Goal: Information Seeking & Learning: Learn about a topic

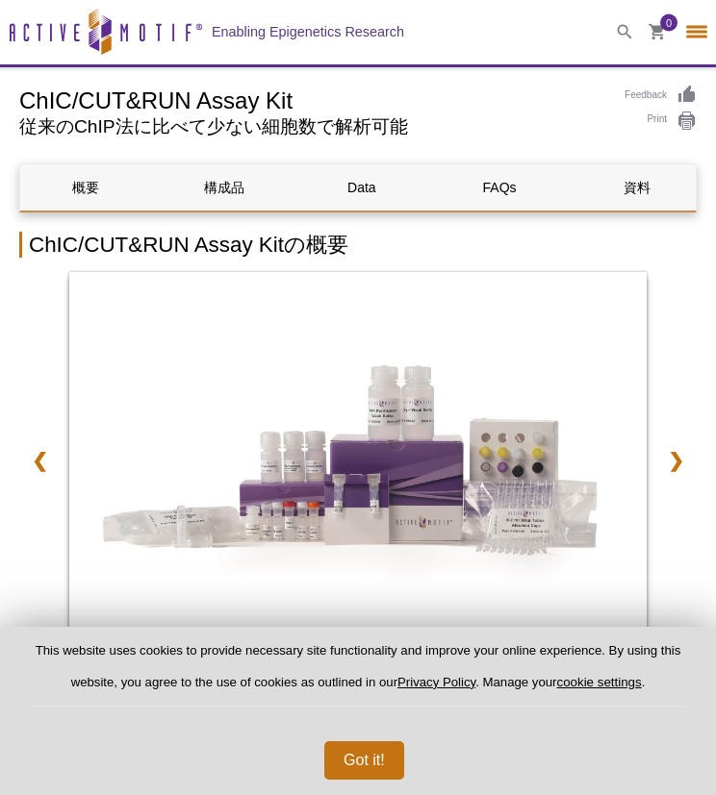
select select "[GEOGRAPHIC_DATA]"
select select "日本語"
click at [287, 96] on h1 "ChIC/CUT&RUN Assay Kit" at bounding box center [312, 99] width 586 height 29
click at [293, 98] on h1 "ChIC/CUT&RUN Assay Kit" at bounding box center [312, 99] width 586 height 29
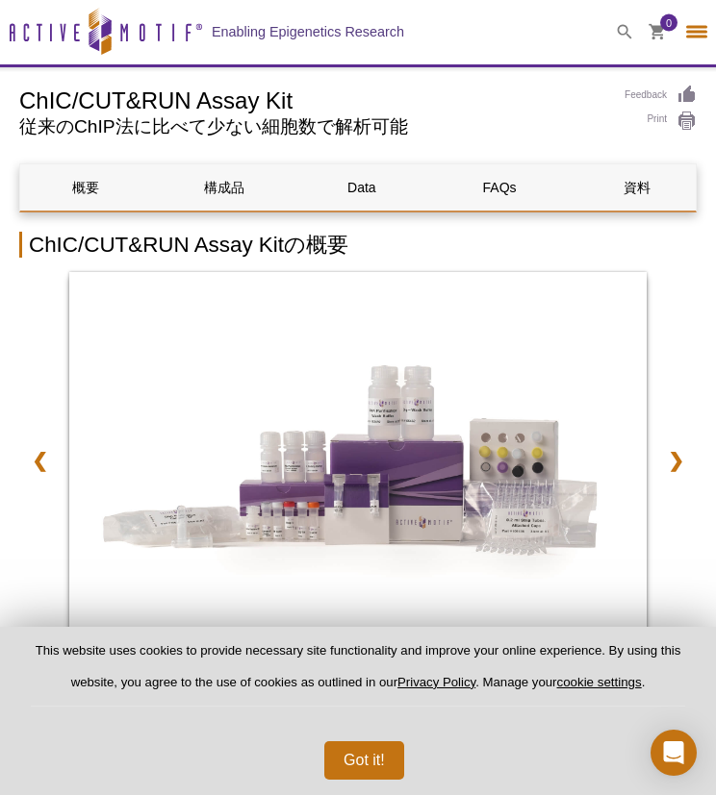
click at [93, 106] on h1 "ChIC/CUT&RUN Assay Kit" at bounding box center [312, 99] width 586 height 29
drag, startPoint x: 289, startPoint y: 102, endPoint x: 298, endPoint y: 78, distance: 25.9
click at [298, 99] on h1 "ChIC/CUT&RUN Assay Kit" at bounding box center [312, 99] width 586 height 29
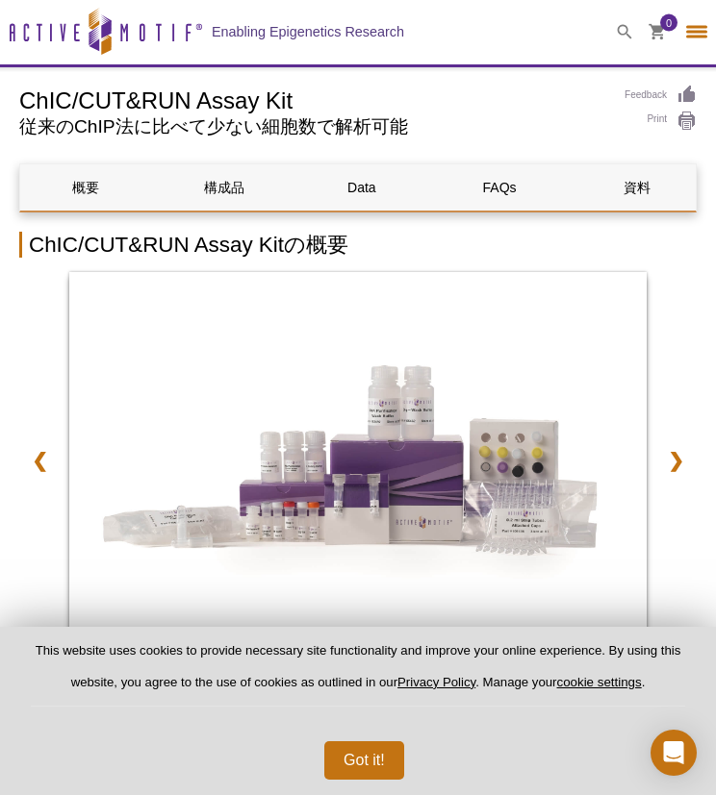
click at [293, 100] on h1 "ChIC/CUT&RUN Assay Kit" at bounding box center [312, 99] width 586 height 29
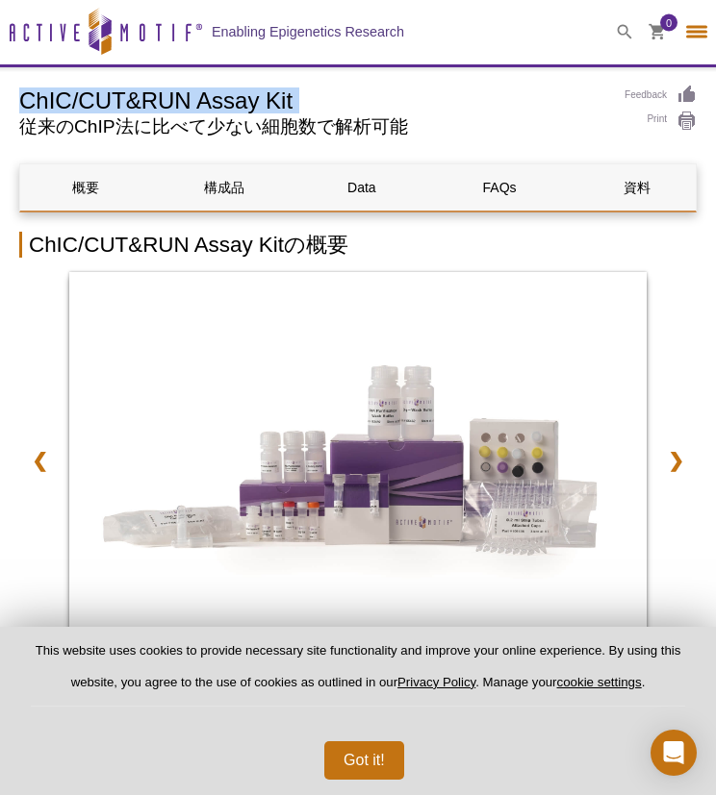
drag, startPoint x: 293, startPoint y: 100, endPoint x: 211, endPoint y: 103, distance: 82.8
click at [211, 103] on h1 "ChIC/CUT&RUN Assay Kit" at bounding box center [312, 99] width 586 height 29
copy div "ChIC/CUT&RUN Assay Kit"
click at [404, 87] on h1 "ChIC/CUT&RUN Assay Kit" at bounding box center [312, 99] width 586 height 29
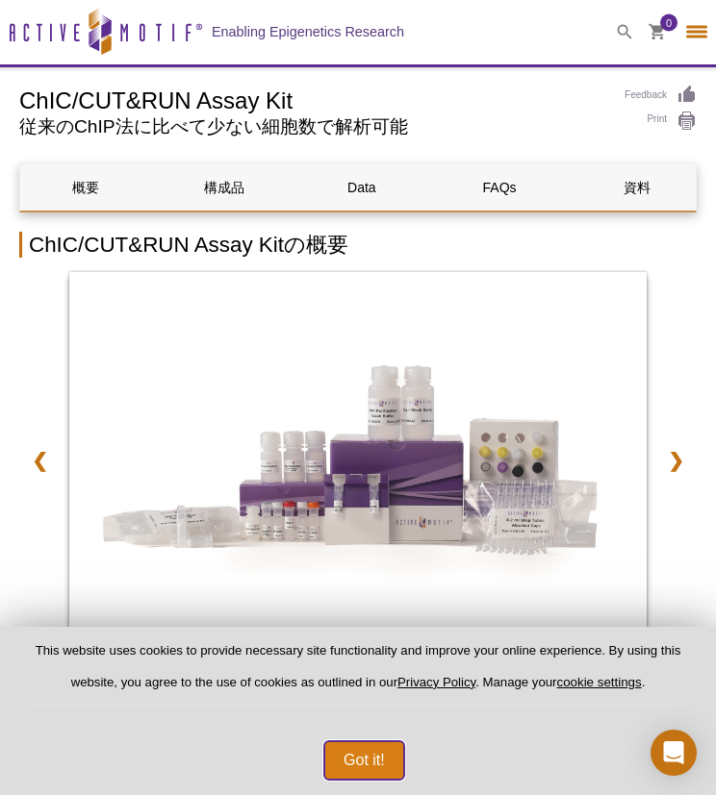
click at [367, 751] on button "Got it!" at bounding box center [364, 761] width 80 height 38
